Goal: Task Accomplishment & Management: Manage account settings

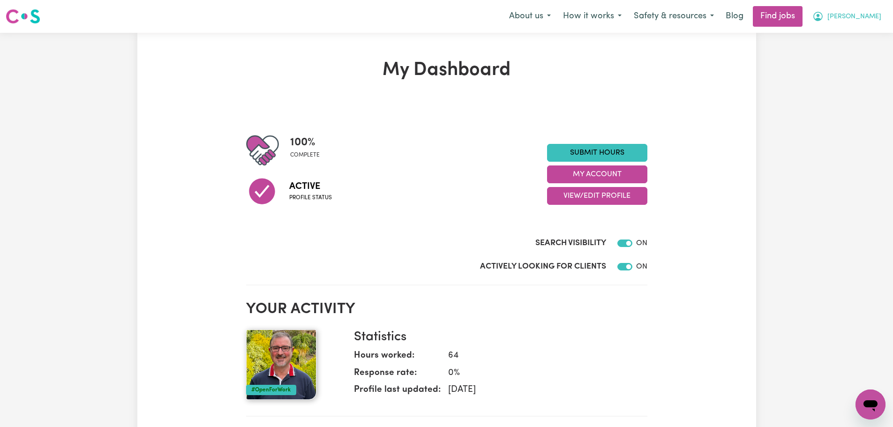
click at [877, 19] on span "[PERSON_NAME]" at bounding box center [855, 17] width 54 height 10
click at [624, 151] on link "Submit Hours" at bounding box center [597, 153] width 100 height 18
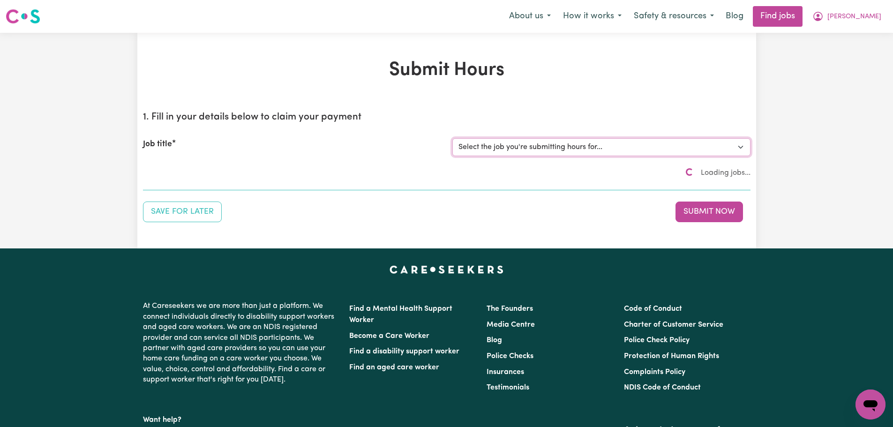
click at [527, 150] on select "Select the job you're submitting hours for..." at bounding box center [601, 147] width 298 height 18
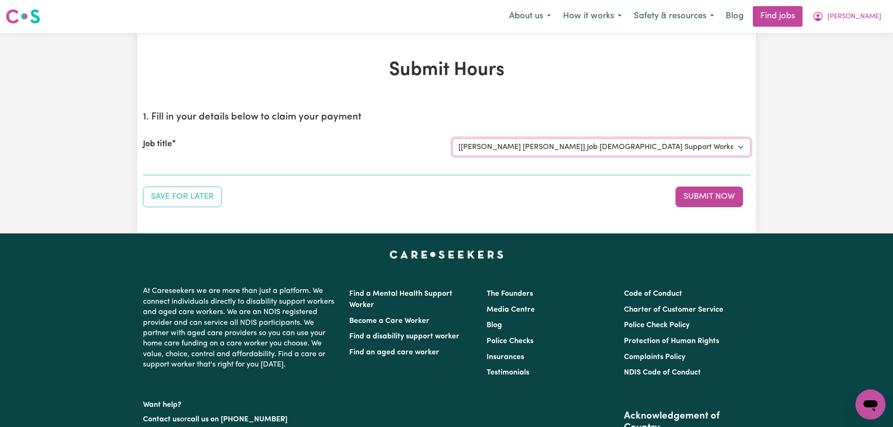
click at [452, 138] on select "Select the job you're submitting hours for... [[PERSON_NAME] [PERSON_NAME]] Job…" at bounding box center [601, 147] width 298 height 18
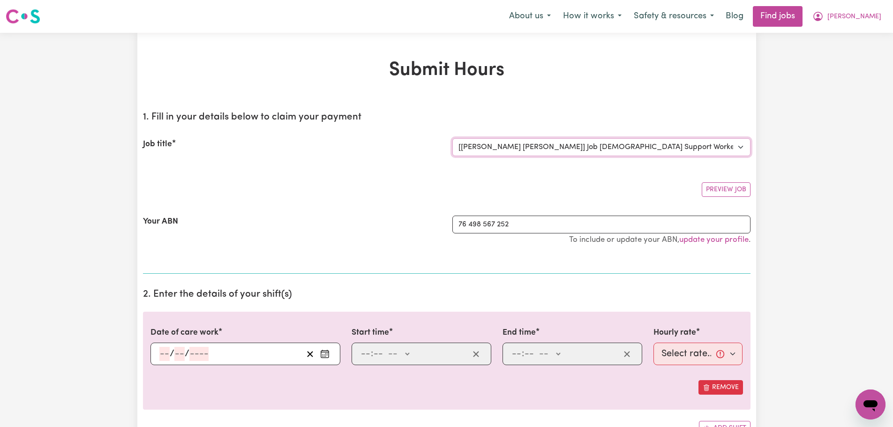
select select "0"
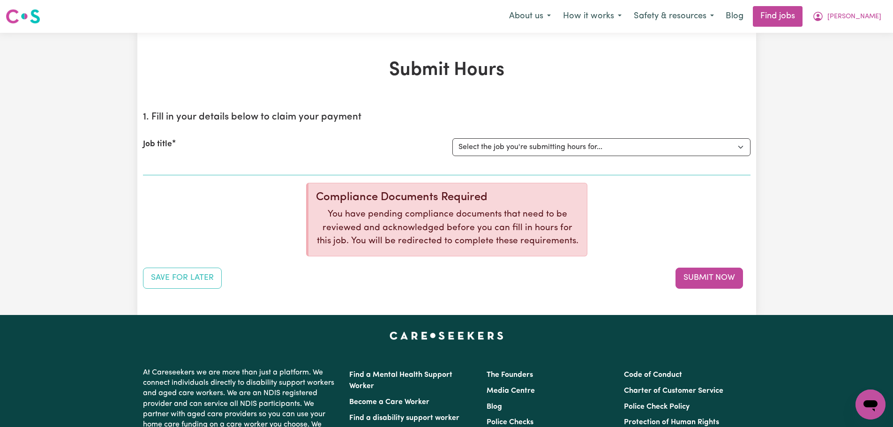
drag, startPoint x: 441, startPoint y: 215, endPoint x: 495, endPoint y: 216, distance: 53.9
click at [443, 215] on p "You have pending compliance documents that need to be reviewed and acknowledged…" at bounding box center [448, 228] width 264 height 40
click at [524, 236] on p "You have pending compliance documents that need to be reviewed and acknowledged…" at bounding box center [448, 228] width 264 height 40
click at [525, 239] on p "You have pending compliance documents that need to be reviewed and acknowledged…" at bounding box center [448, 228] width 264 height 40
click at [370, 241] on p "You have pending compliance documents that need to be reviewed and acknowledged…" at bounding box center [448, 228] width 264 height 40
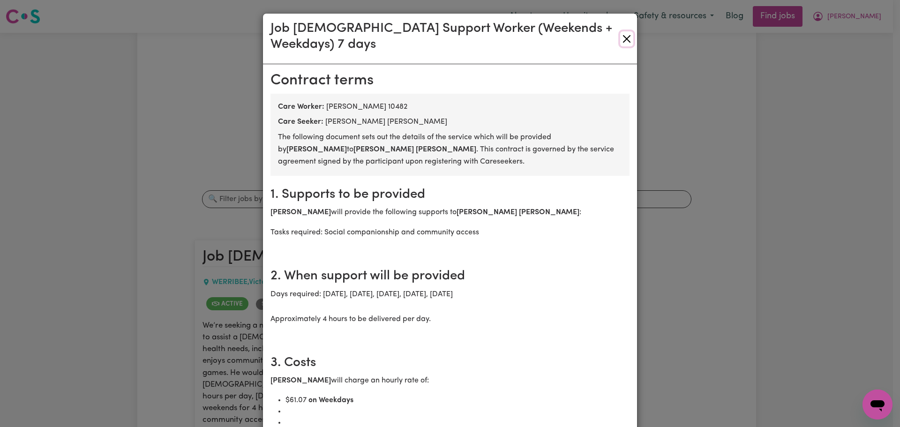
click at [620, 35] on button "Close" at bounding box center [626, 38] width 13 height 15
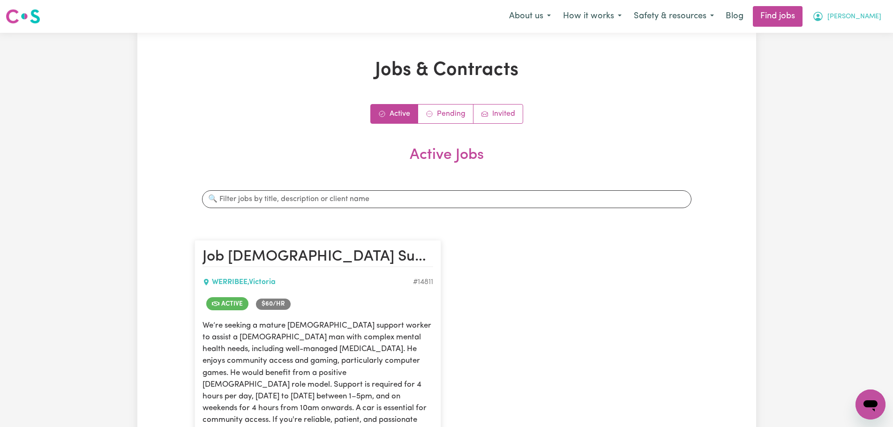
click at [880, 20] on span "[PERSON_NAME]" at bounding box center [855, 17] width 54 height 10
click at [850, 40] on link "My Account" at bounding box center [850, 37] width 74 height 18
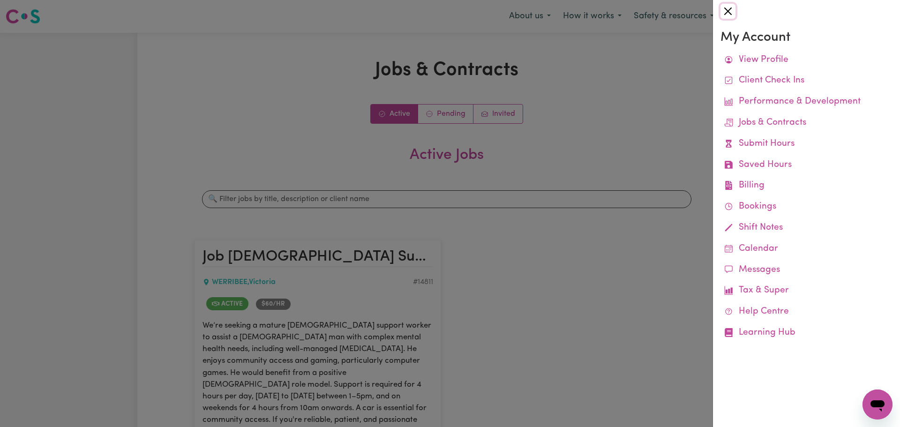
click at [731, 15] on button "Close" at bounding box center [728, 11] width 15 height 15
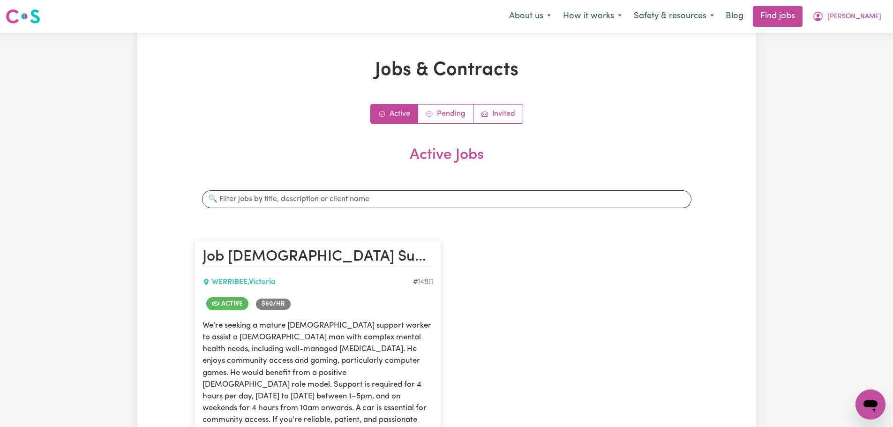
click at [873, 29] on nav "Menu About us How it works Safety & resources Blog Find jobs [PERSON_NAME] My A…" at bounding box center [446, 16] width 893 height 33
click at [870, 19] on span "[PERSON_NAME]" at bounding box center [855, 17] width 54 height 10
click at [854, 54] on link "My Dashboard" at bounding box center [850, 54] width 74 height 18
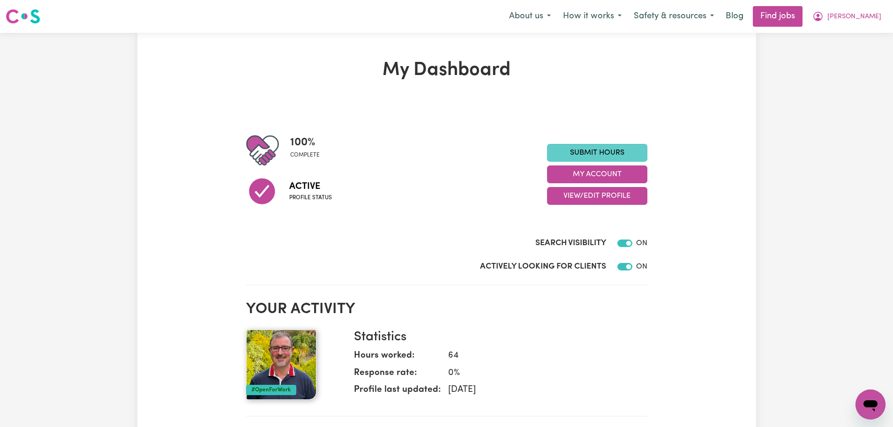
click at [603, 148] on link "Submit Hours" at bounding box center [597, 153] width 100 height 18
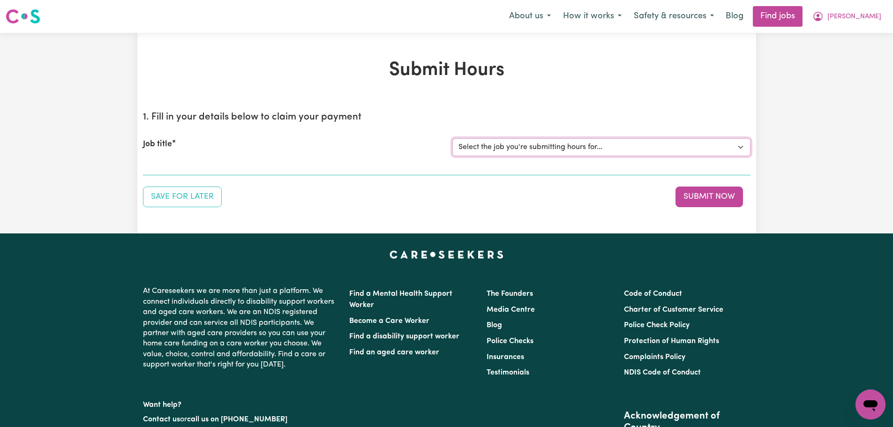
click at [535, 144] on select "Select the job you're submitting hours for... [[PERSON_NAME] [PERSON_NAME]] Job…" at bounding box center [601, 147] width 298 height 18
click at [452, 138] on select "Select the job you're submitting hours for... [[PERSON_NAME] [PERSON_NAME]] Job…" at bounding box center [601, 147] width 298 height 18
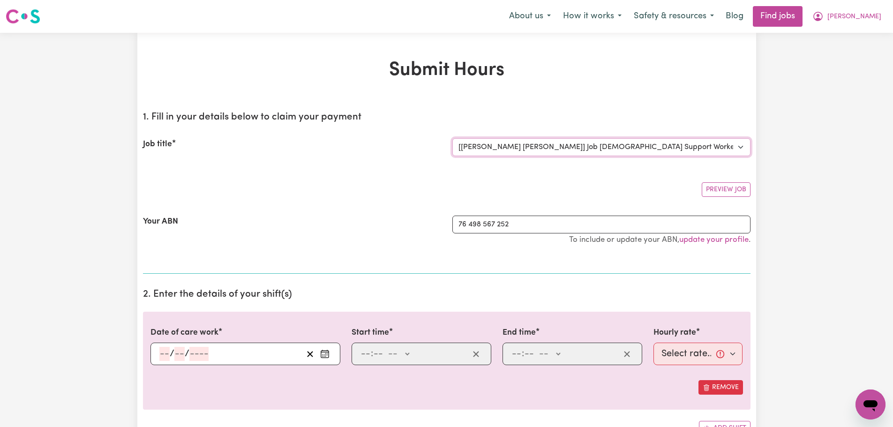
select select "0"
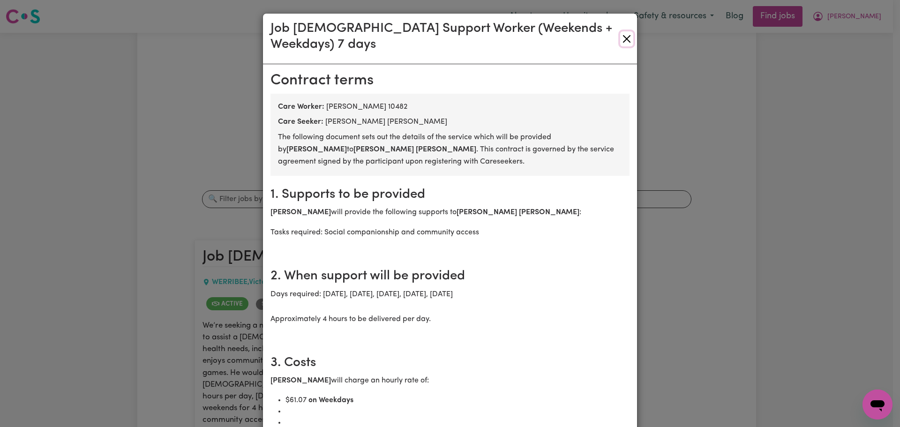
click at [624, 34] on button "Close" at bounding box center [626, 38] width 13 height 15
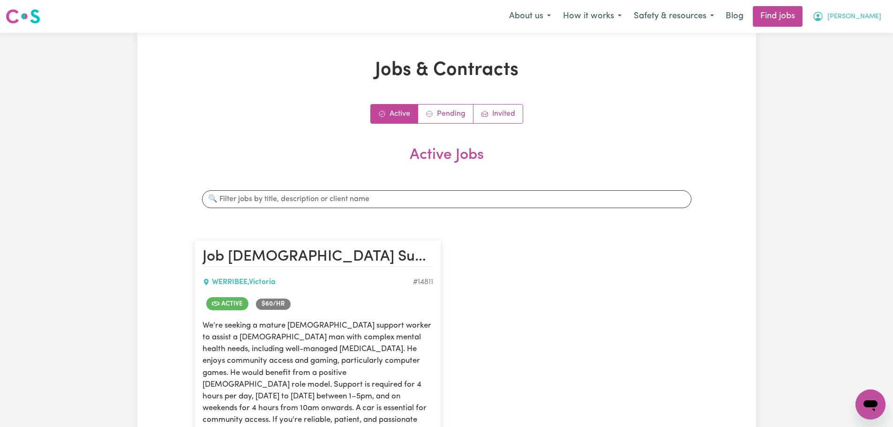
click at [870, 18] on span "[PERSON_NAME]" at bounding box center [855, 17] width 54 height 10
click at [836, 73] on link "Logout" at bounding box center [850, 72] width 74 height 18
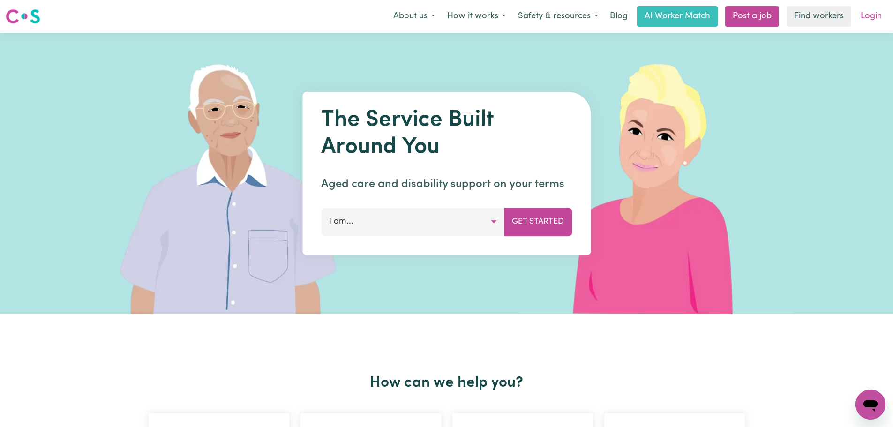
click at [883, 10] on link "Login" at bounding box center [871, 16] width 32 height 21
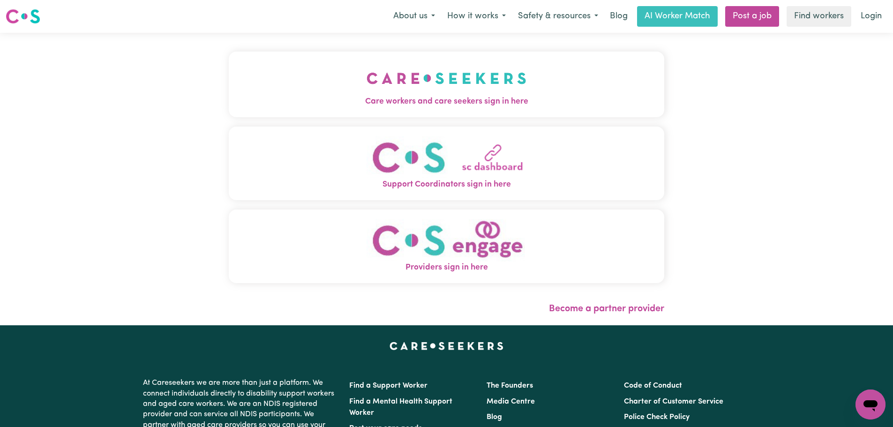
click at [363, 83] on button "Care workers and care seekers sign in here" at bounding box center [447, 85] width 436 height 66
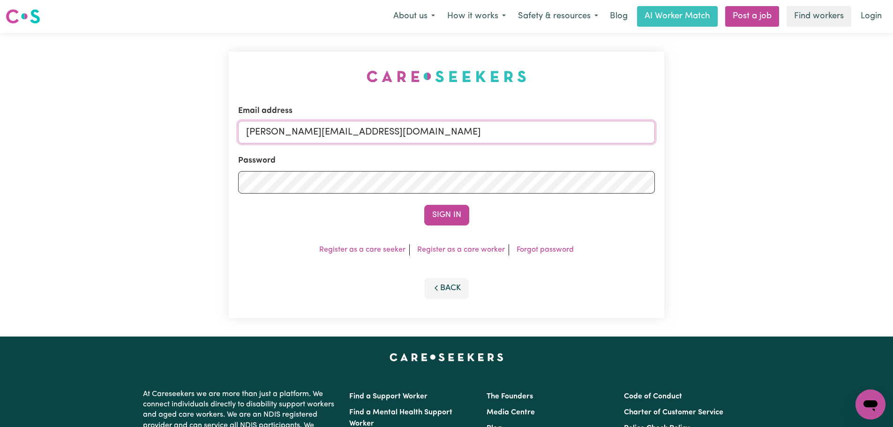
drag, startPoint x: 442, startPoint y: 127, endPoint x: 440, endPoint y: 132, distance: 5.9
click at [442, 127] on input "[PERSON_NAME][EMAIL_ADDRESS][DOMAIN_NAME]" at bounding box center [446, 132] width 417 height 23
drag, startPoint x: 476, startPoint y: 142, endPoint x: 296, endPoint y: 133, distance: 180.7
click at [296, 133] on input "[EMAIL_ADDRESS][DOMAIN_NAME]" at bounding box center [446, 132] width 417 height 23
type input "[EMAIL_ADDRESS][DOMAIN_NAME]"
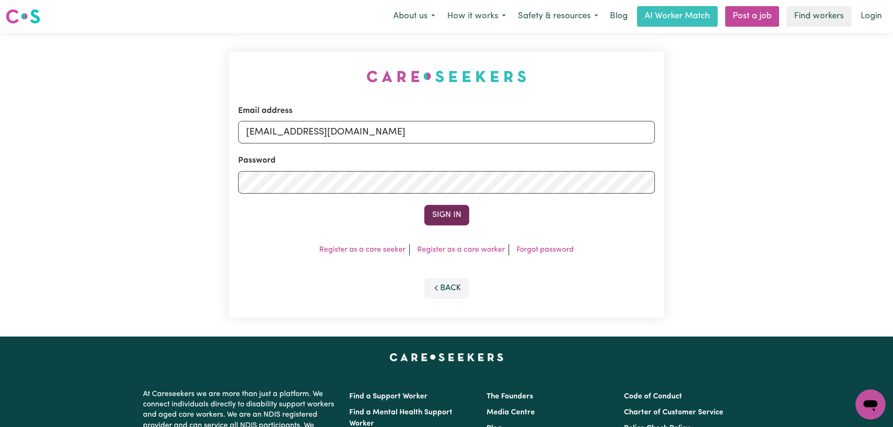
click at [447, 209] on button "Sign In" at bounding box center [446, 215] width 45 height 21
